Goal: Information Seeking & Learning: Get advice/opinions

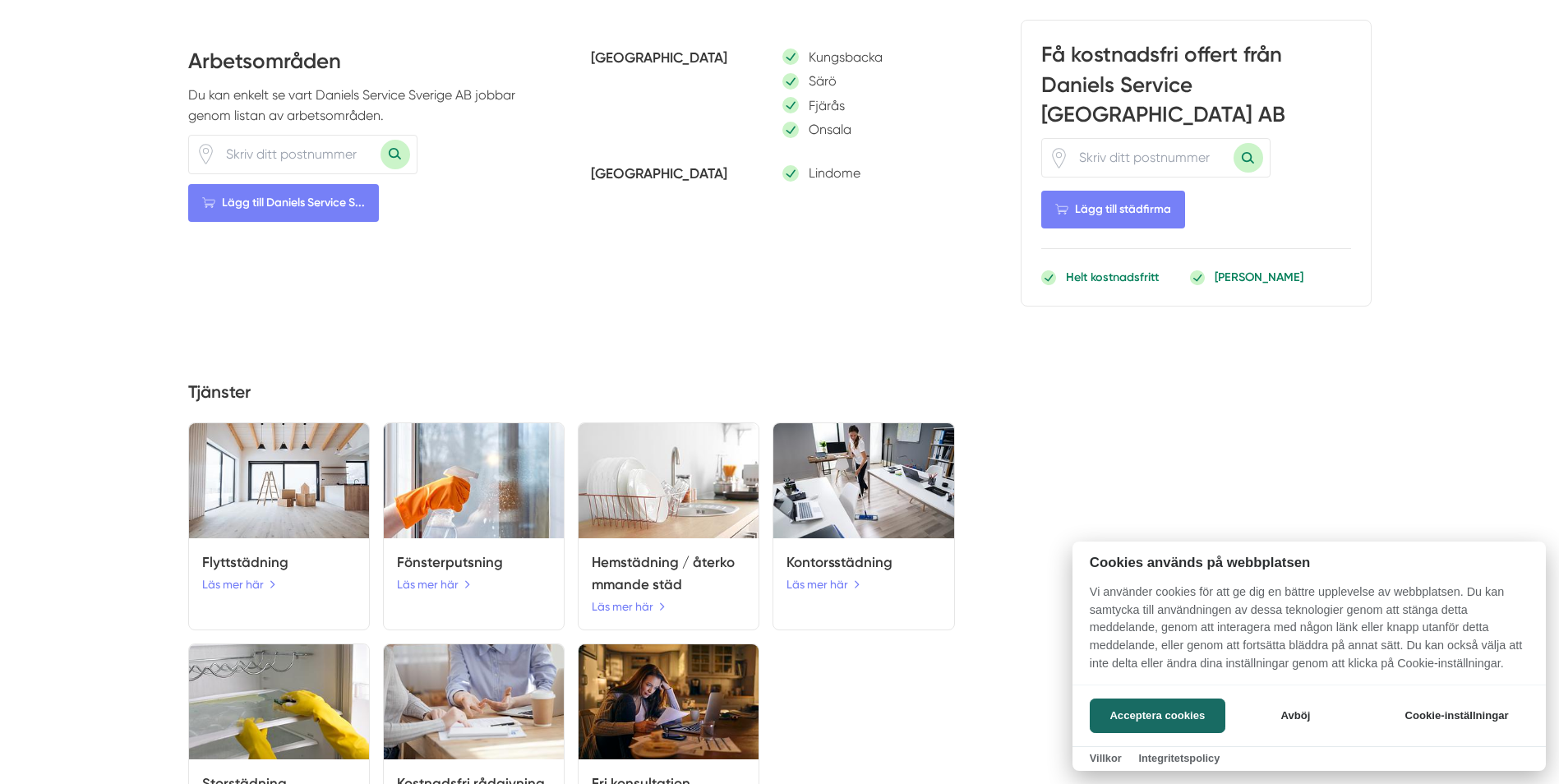
scroll to position [1527, 0]
click at [247, 592] on div at bounding box center [780, 392] width 1559 height 784
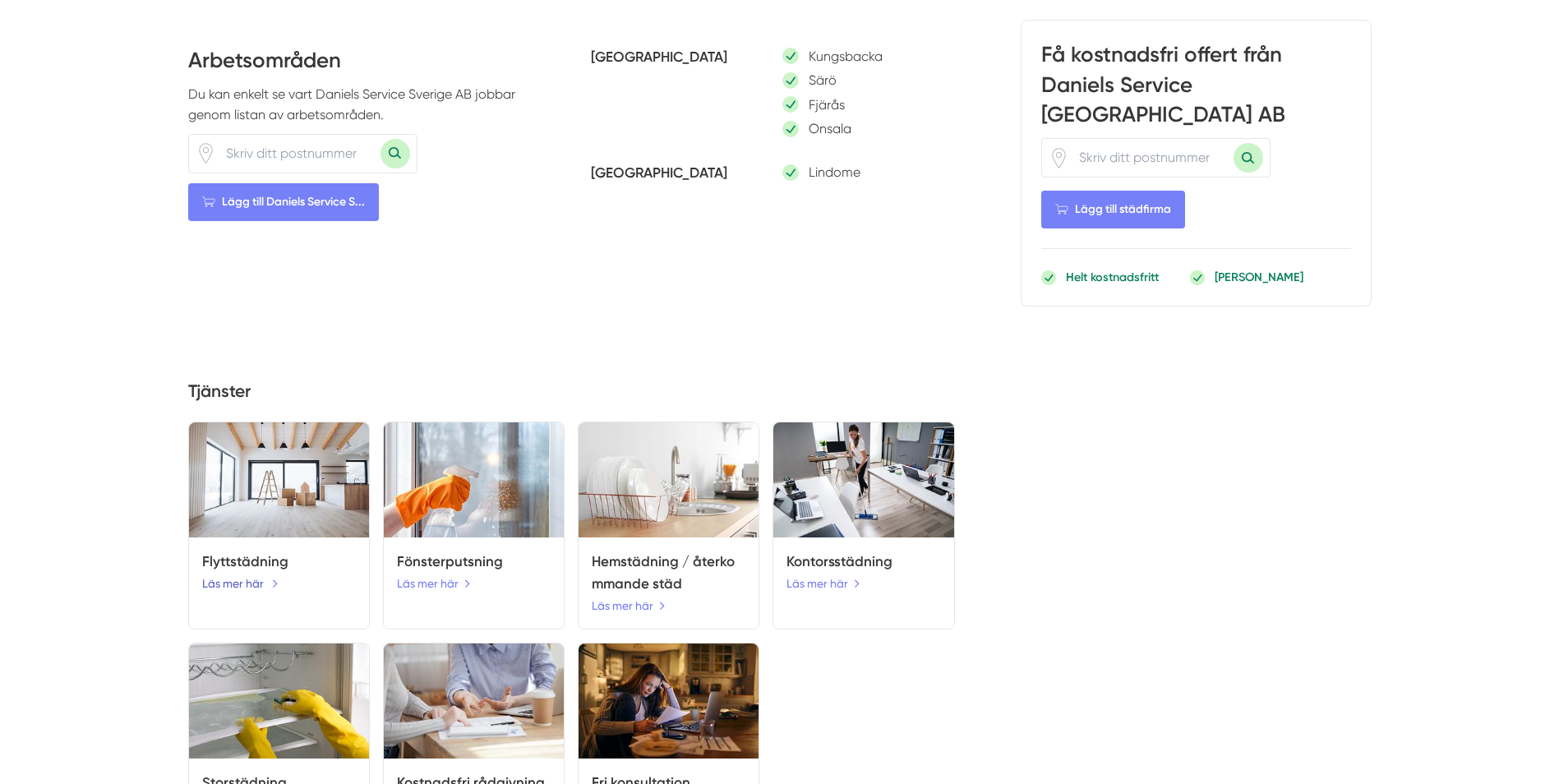
click at [247, 592] on link "Läs mer här" at bounding box center [240, 582] width 77 height 18
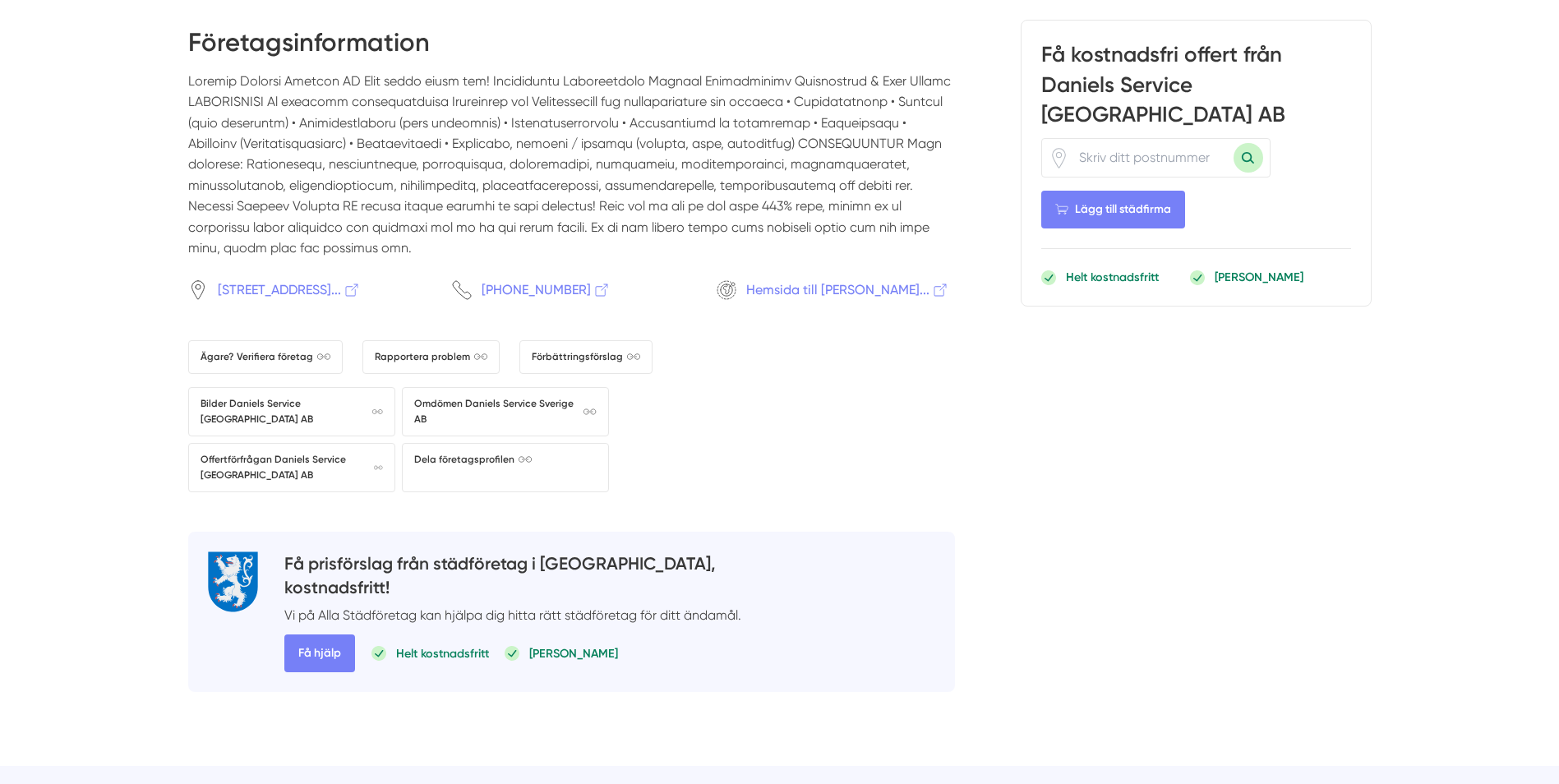
scroll to position [2391, 0]
click at [896, 285] on span "Hemsida till Daniels Servic..." at bounding box center [848, 289] width 203 height 21
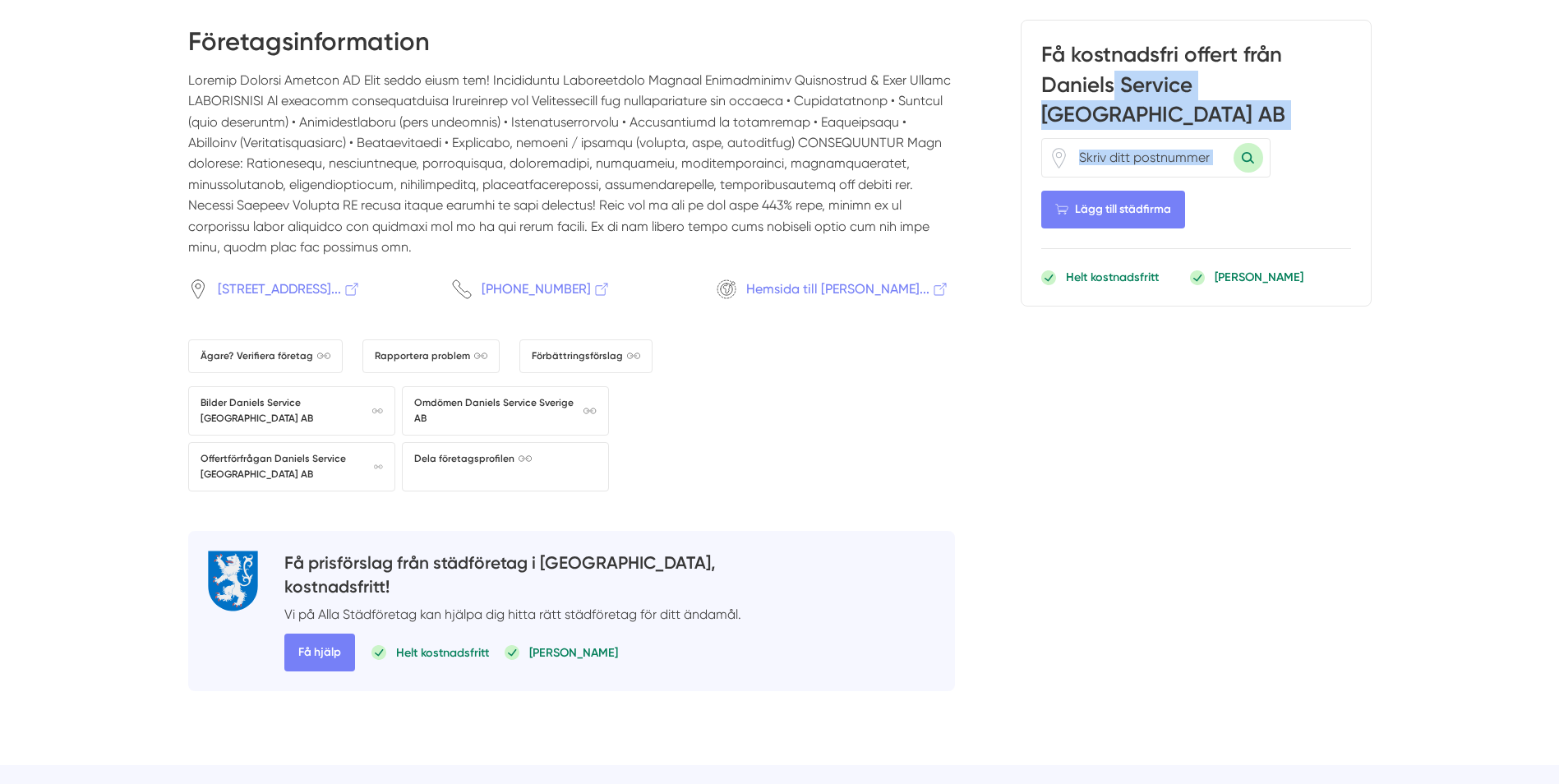
drag, startPoint x: 1106, startPoint y: 75, endPoint x: 1057, endPoint y: 382, distance: 310.9
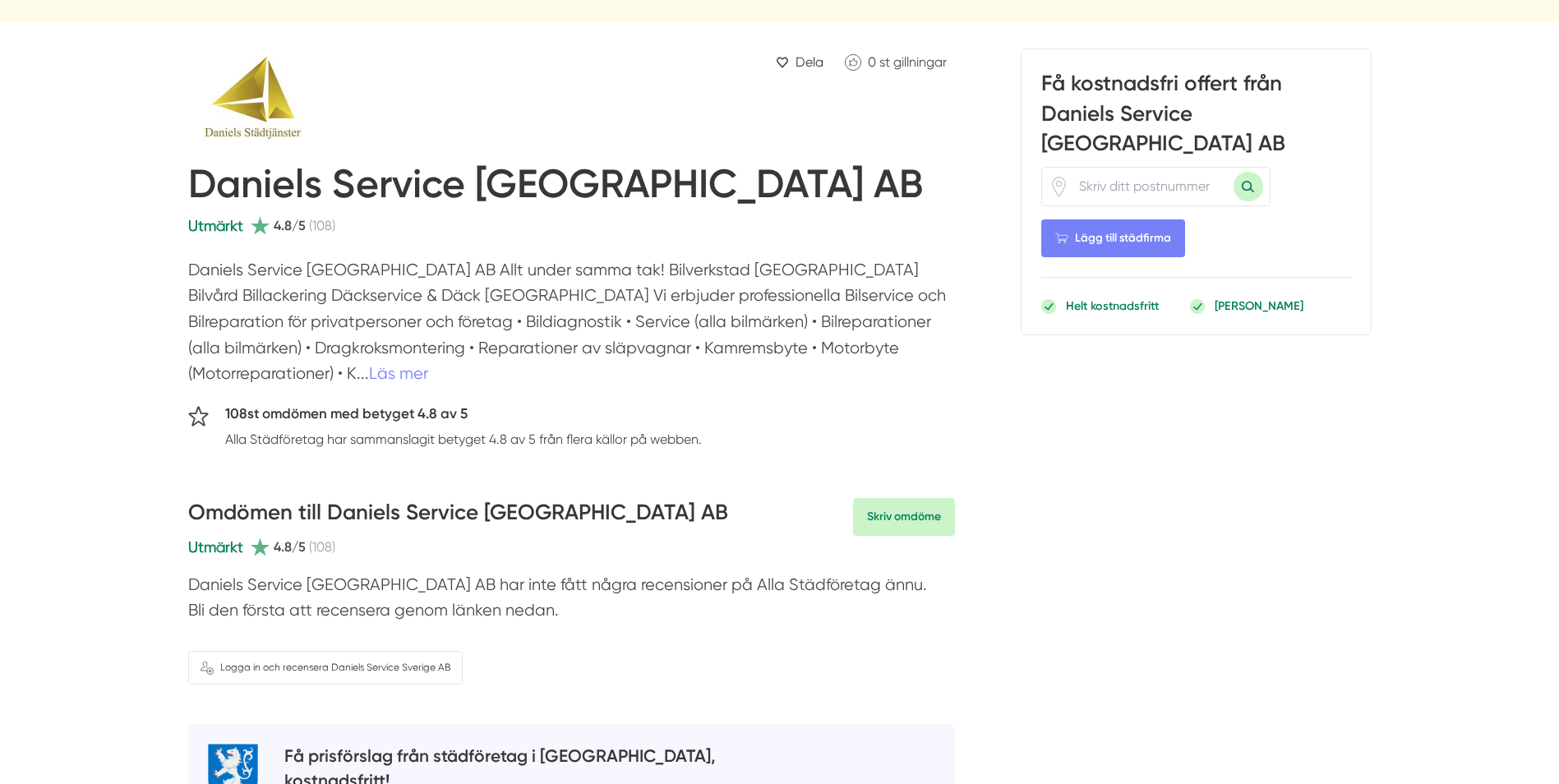
scroll to position [0, 0]
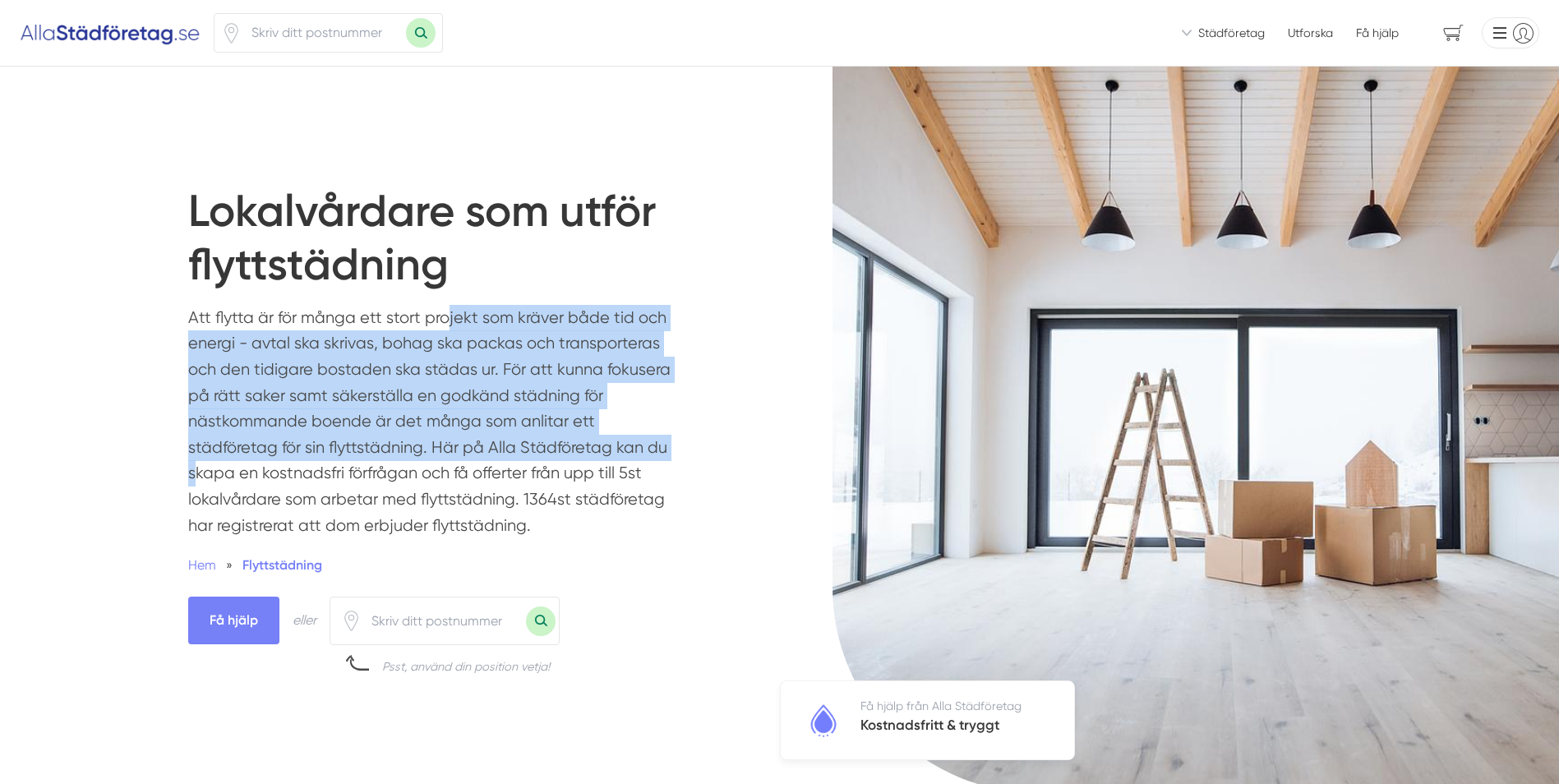
drag, startPoint x: 286, startPoint y: 315, endPoint x: 411, endPoint y: 437, distance: 174.7
click at [411, 437] on p "Att flytta är för många ett stort projekt som kräver både tid och energi - avta…" at bounding box center [437, 425] width 497 height 241
drag, startPoint x: 411, startPoint y: 437, endPoint x: 386, endPoint y: 442, distance: 25.5
click at [386, 442] on p "Att flytta är för många ett stort projekt som kräver både tid och energi - avta…" at bounding box center [437, 425] width 497 height 241
